Goal: Find specific page/section: Find specific page/section

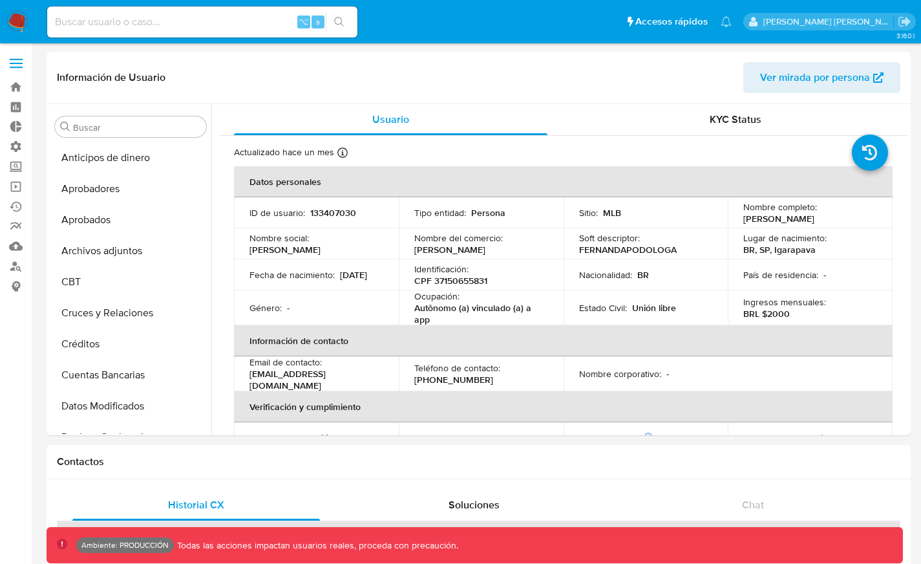
select select "10"
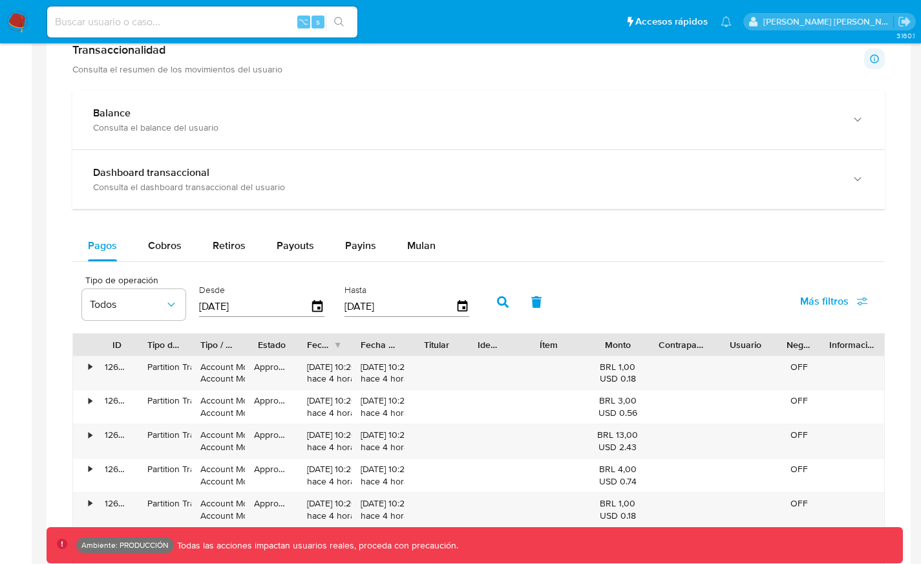
scroll to position [677, 0]
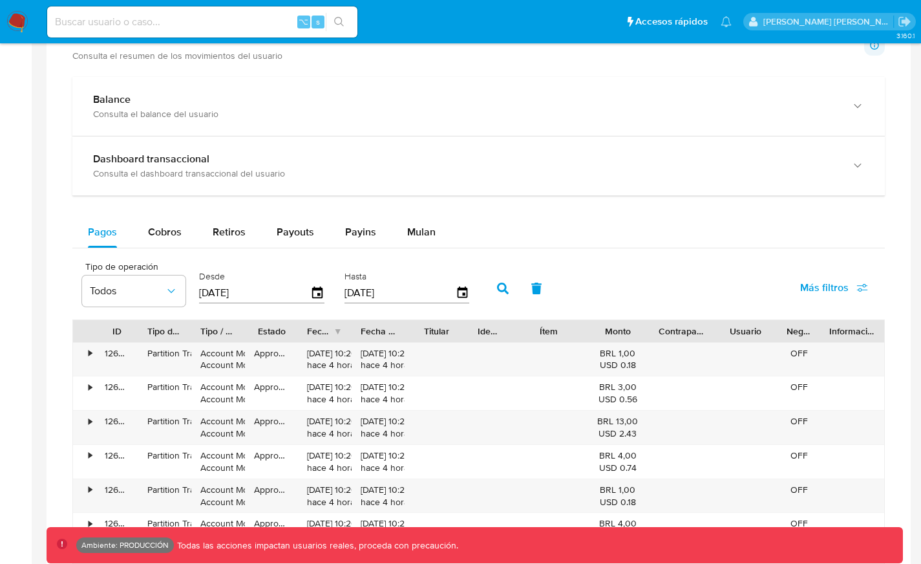
click at [838, 285] on span "Más filtros" at bounding box center [824, 287] width 48 height 31
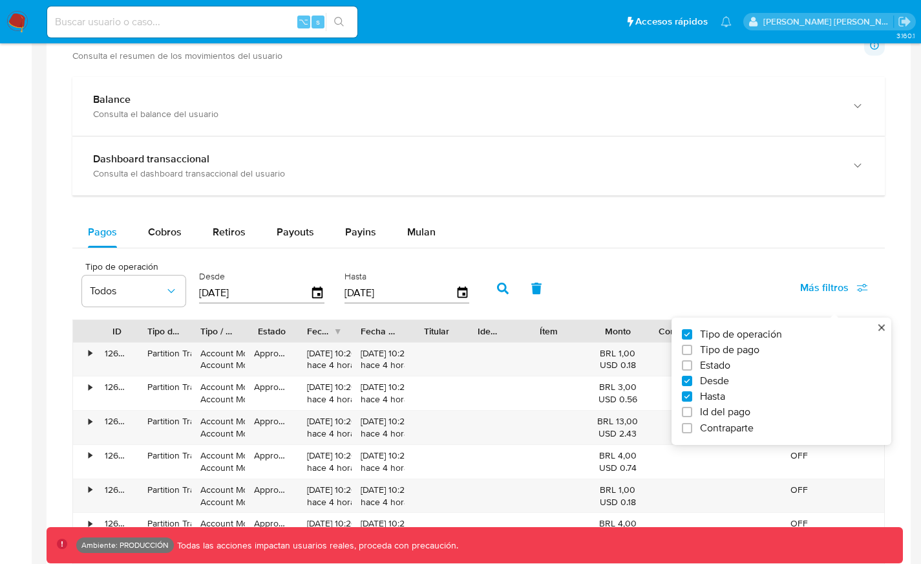
click at [706, 415] on span "Id del pago" at bounding box center [725, 411] width 50 height 13
click at [692, 415] on input "Id del pago" at bounding box center [687, 412] width 10 height 10
checkbox input "true"
click at [546, 297] on input "number" at bounding box center [549, 291] width 127 height 17
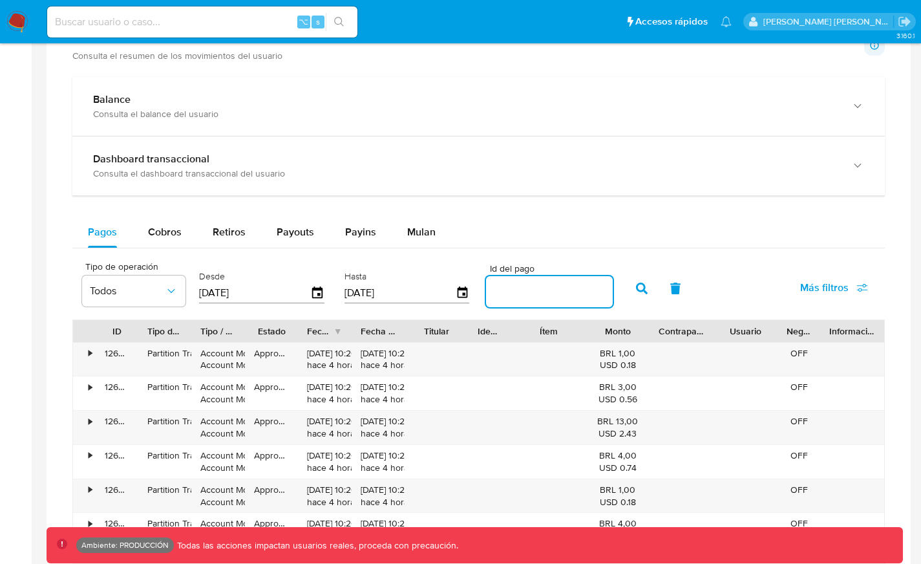
paste input "127246719384"
type input "127246719384"
click at [648, 288] on button "button" at bounding box center [642, 288] width 34 height 31
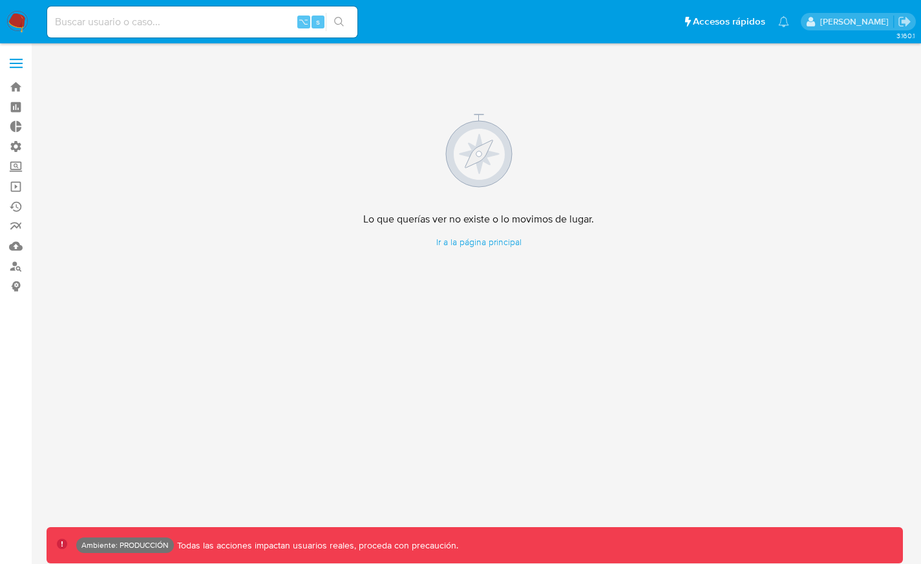
click at [268, 199] on div "Lo que querías ver no existe o lo movimos de lugar. Ir a la página principal" at bounding box center [479, 181] width 864 height 259
click at [268, 200] on div "Lo que querías ver no existe o lo movimos de lugar. Ir a la página principal" at bounding box center [479, 181] width 864 height 259
click at [255, 162] on div "Lo que querías ver no existe o lo movimos de lugar. Ir a la página principal" at bounding box center [479, 181] width 864 height 259
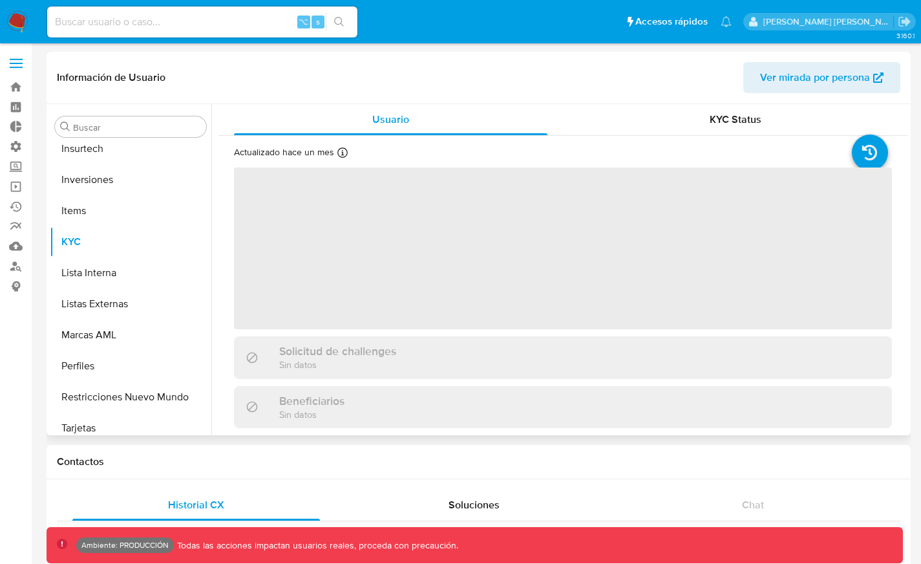
scroll to position [670, 0]
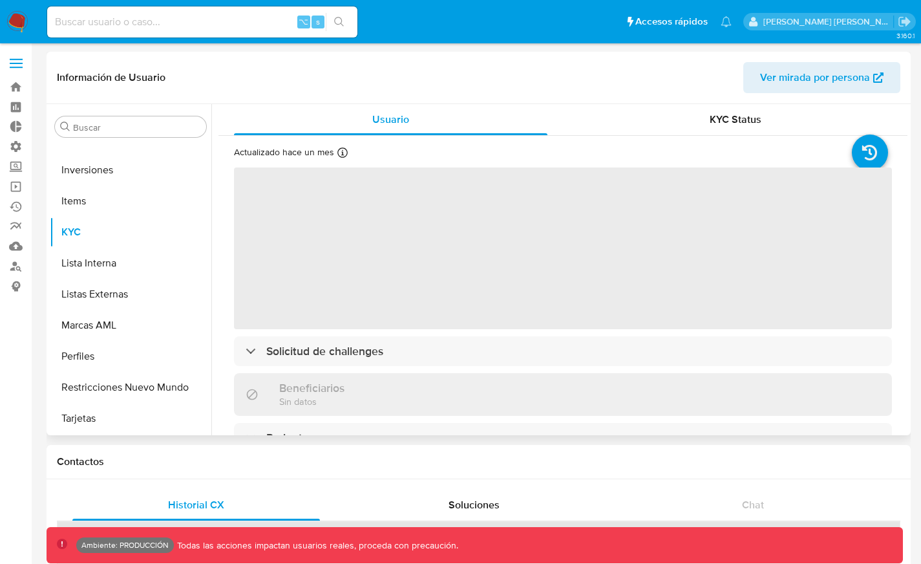
select select "10"
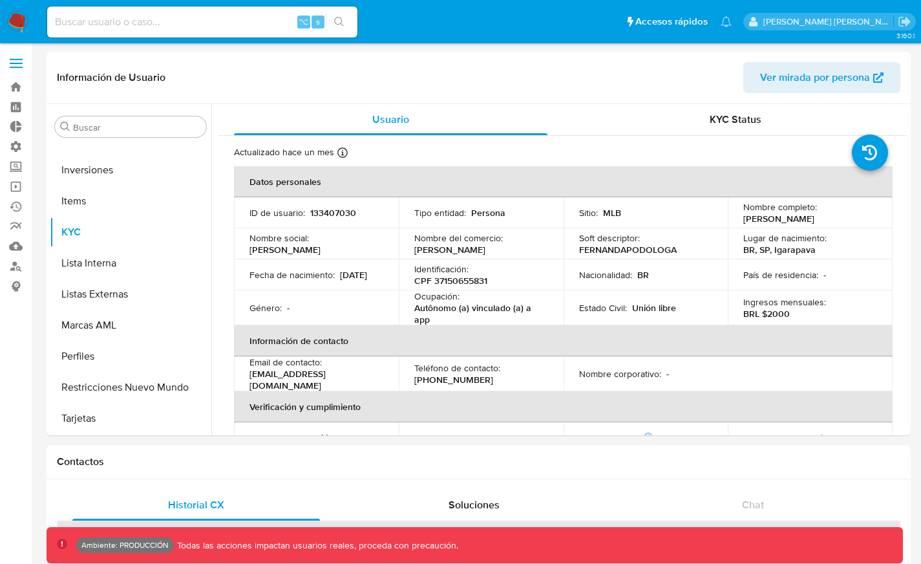
click at [165, 19] on input at bounding box center [202, 22] width 310 height 17
paste input "632556163"
type input "632556163"
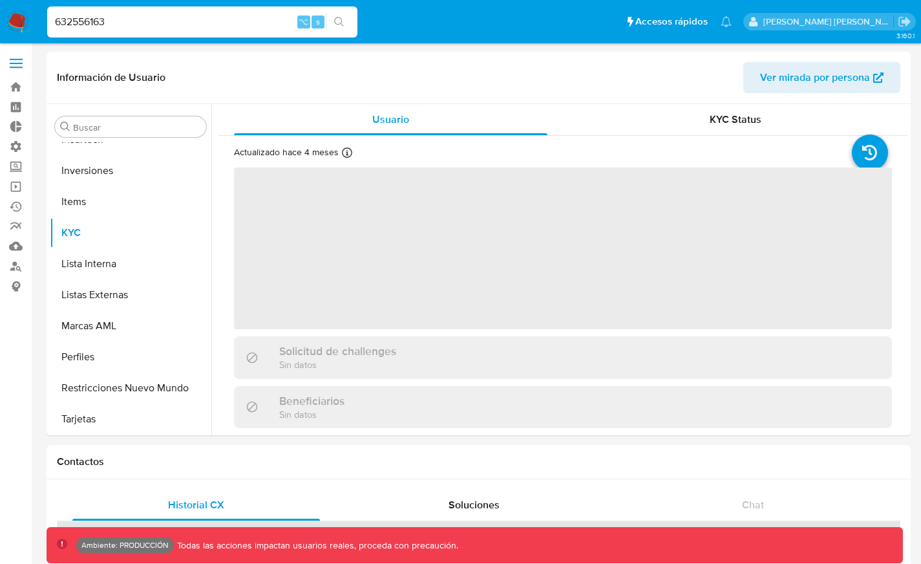
scroll to position [670, 0]
select select "10"
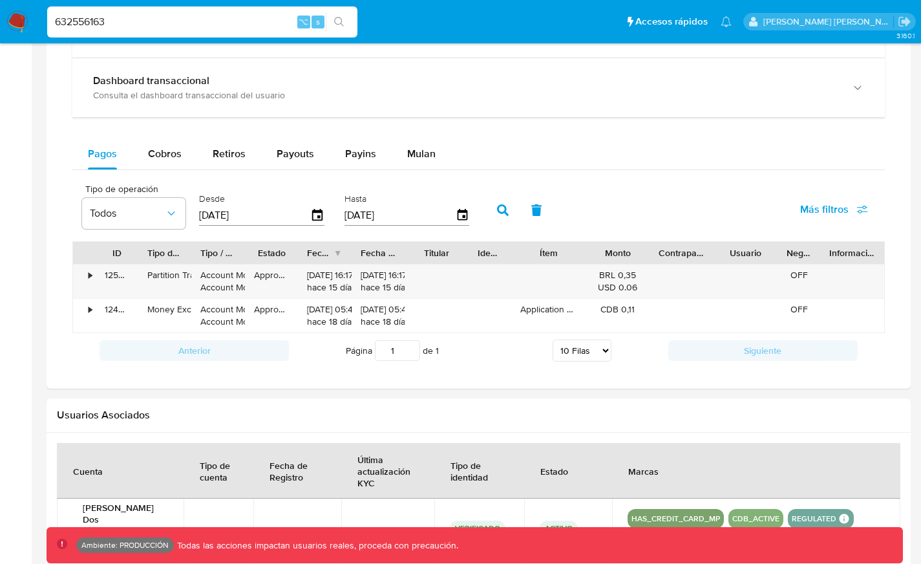
scroll to position [764, 0]
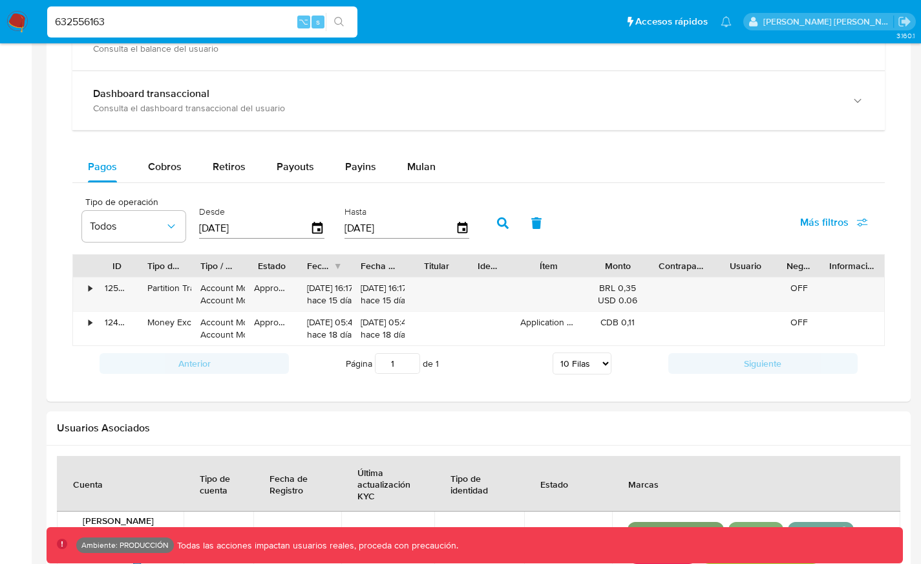
click at [852, 220] on span "Más filtros" at bounding box center [834, 222] width 68 height 28
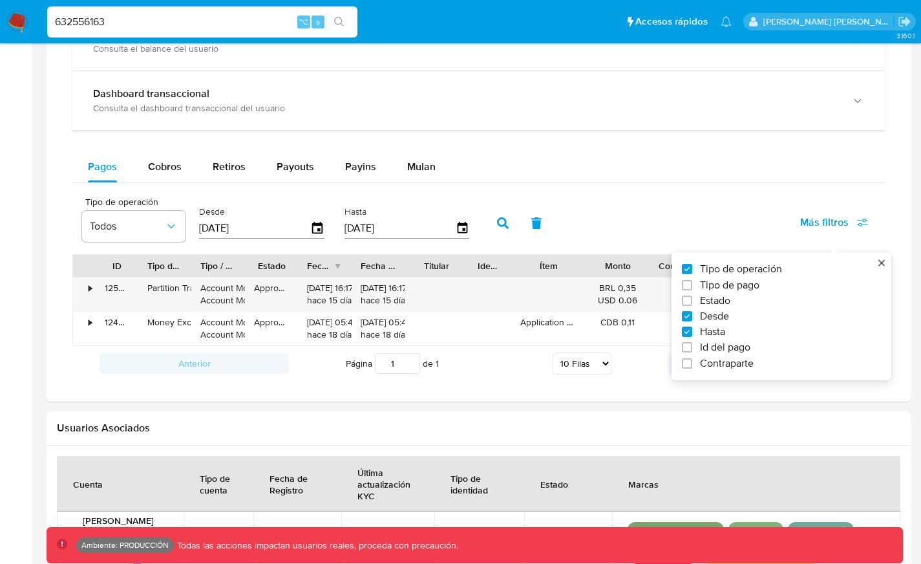
click at [708, 350] on span "Id del pago" at bounding box center [725, 347] width 50 height 13
click at [692, 350] on input "Id del pago" at bounding box center [687, 347] width 10 height 10
checkbox input "true"
click at [543, 225] on input "number" at bounding box center [549, 226] width 127 height 17
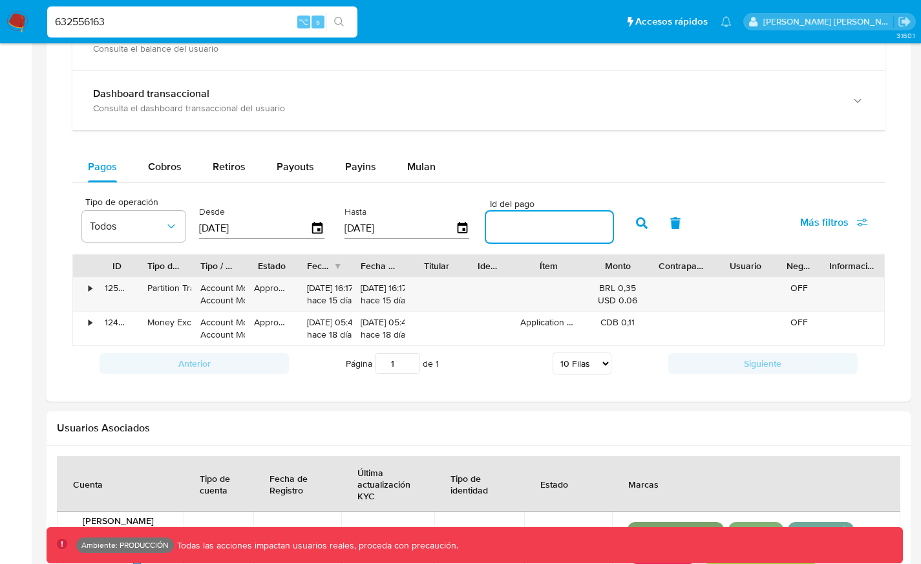
click at [543, 225] on input "number" at bounding box center [549, 226] width 127 height 17
paste input "125406150552"
type input "125406150552"
click at [638, 225] on icon "button" at bounding box center [642, 223] width 12 height 12
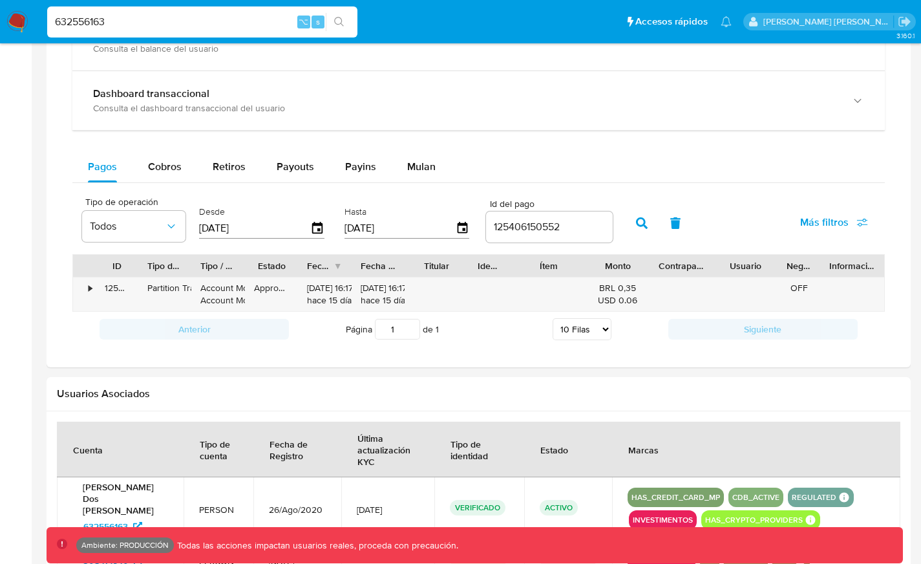
click at [545, 226] on input "125406150552" at bounding box center [549, 226] width 127 height 17
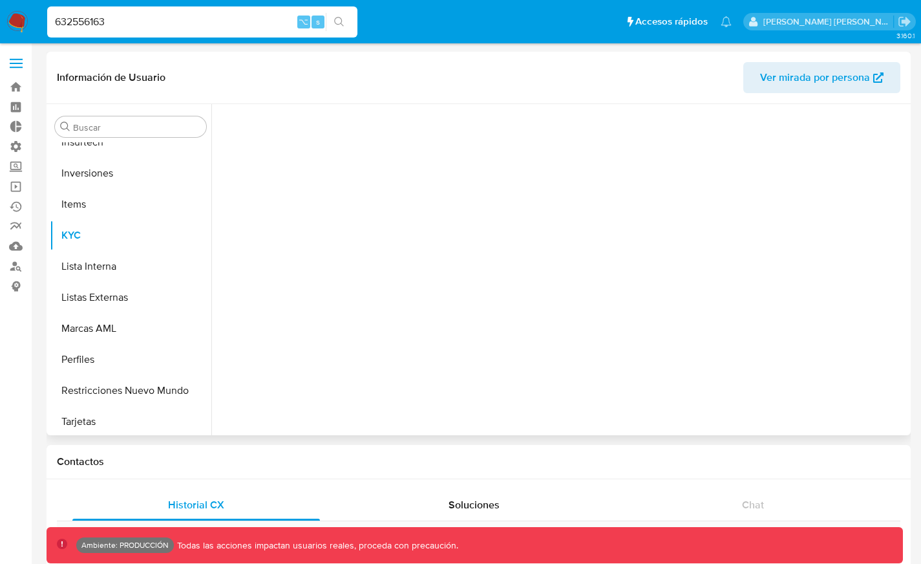
scroll to position [670, 0]
click at [239, 89] on header "Información de Usuario Ver mirada por persona" at bounding box center [478, 77] width 843 height 31
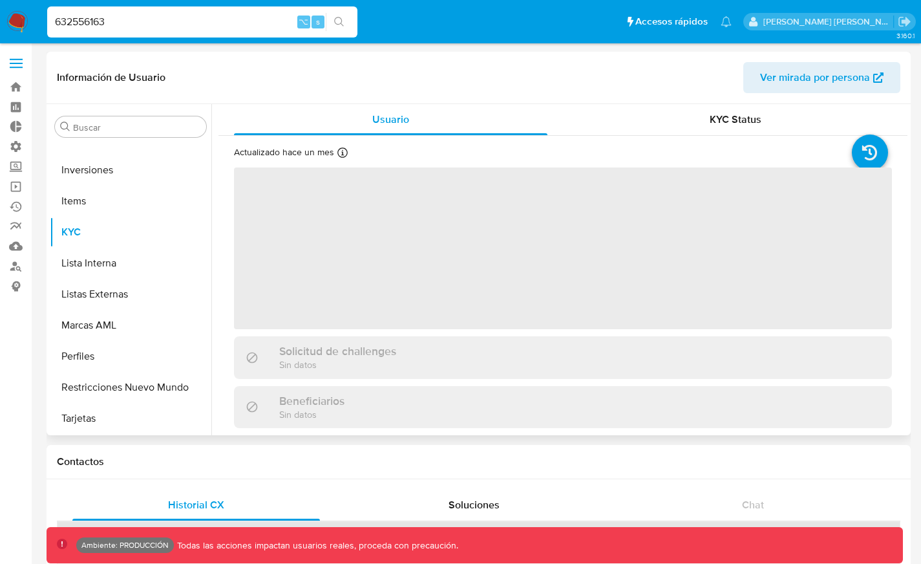
select select "10"
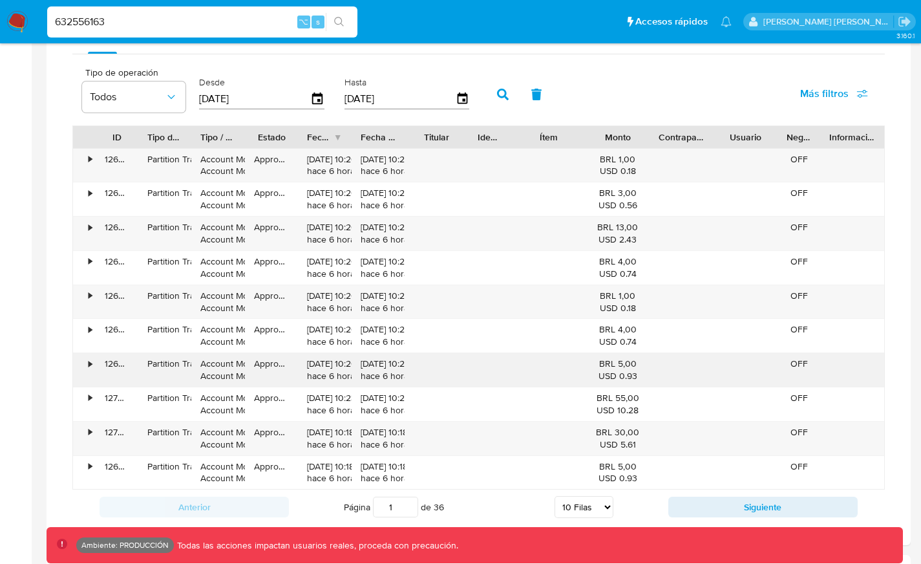
scroll to position [767, 0]
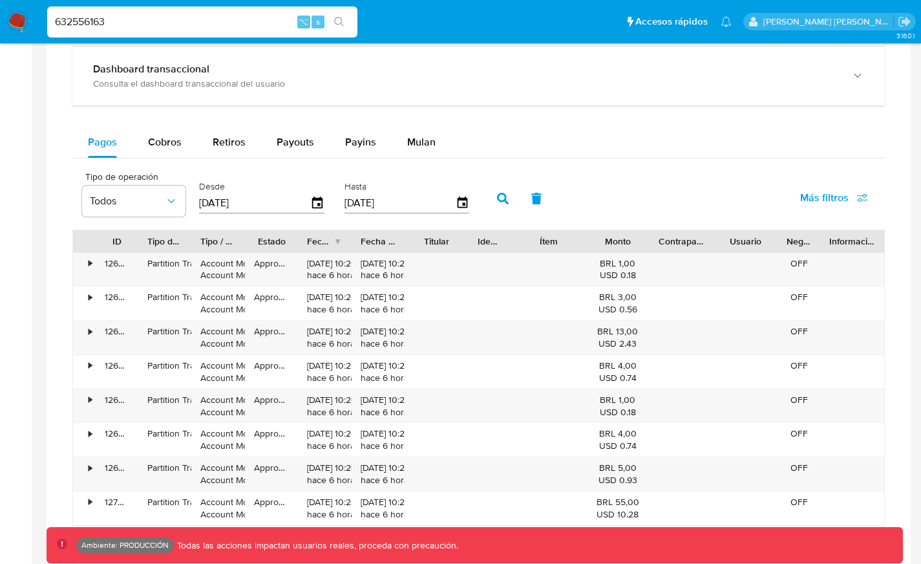
click at [502, 200] on icon "button" at bounding box center [503, 199] width 12 height 12
click at [497, 199] on icon "button" at bounding box center [503, 199] width 12 height 12
